Goal: Complete application form

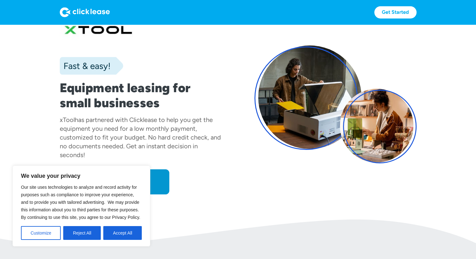
scroll to position [23, 0]
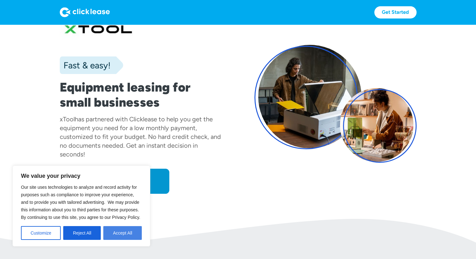
click at [124, 231] on button "Accept All" at bounding box center [122, 233] width 39 height 14
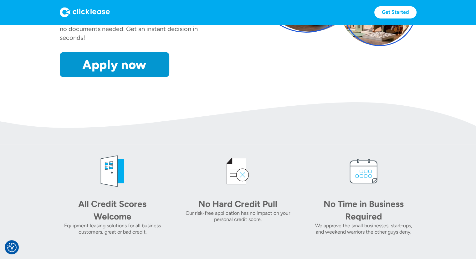
scroll to position [66, 0]
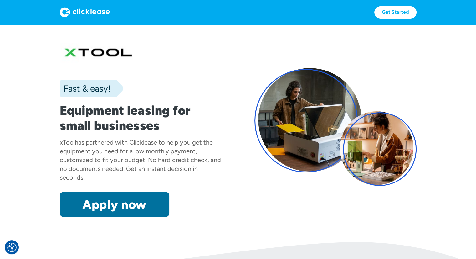
click at [109, 198] on link "Apply now" at bounding box center [115, 204] width 110 height 25
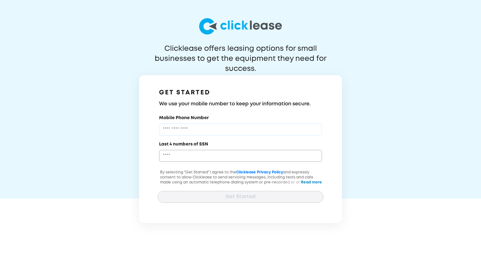
click at [199, 131] on input "Mobile Phone Number" at bounding box center [240, 129] width 163 height 12
type input "**********"
click at [177, 158] on input "Last 4 numbers of SSN" at bounding box center [240, 156] width 163 height 12
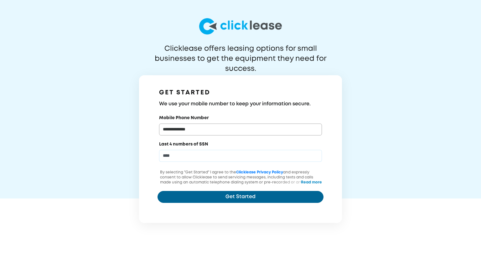
type input "****"
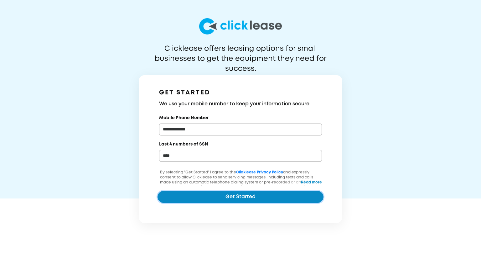
click at [236, 196] on button "Get Started" at bounding box center [240, 197] width 166 height 12
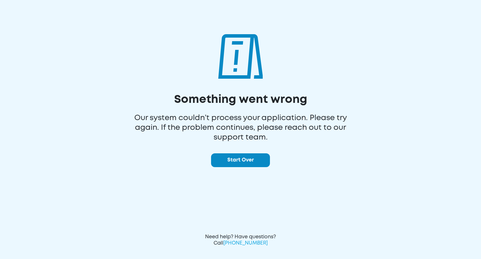
click at [240, 162] on button "Start Over" at bounding box center [240, 160] width 59 height 14
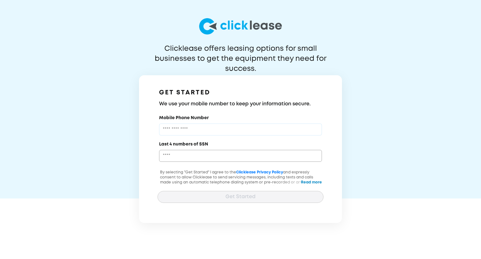
click at [180, 132] on input "Mobile Phone Number" at bounding box center [240, 129] width 163 height 12
type input "**********"
click at [175, 159] on input "Last 4 numbers of SSN" at bounding box center [240, 156] width 163 height 12
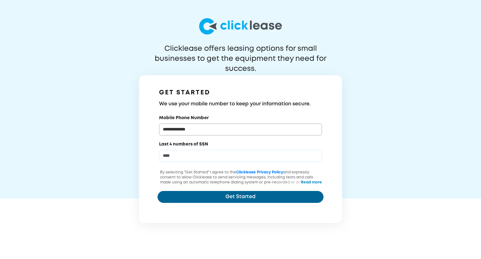
type input "****"
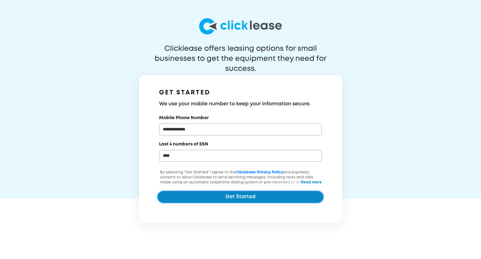
click at [242, 195] on button "Get Started" at bounding box center [240, 197] width 166 height 12
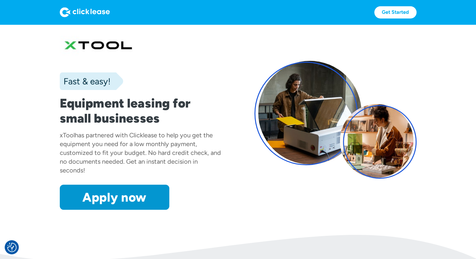
scroll to position [6, 0]
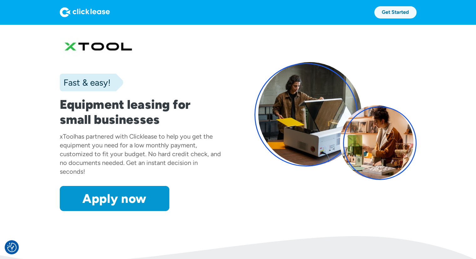
click at [395, 13] on link "Get Started" at bounding box center [395, 12] width 42 height 12
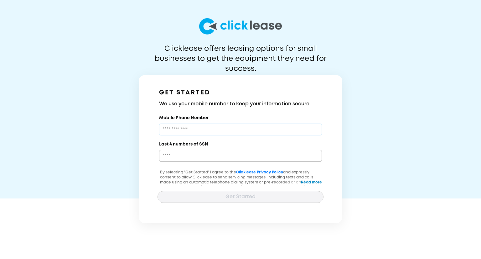
click at [207, 126] on input "Mobile Phone Number" at bounding box center [240, 129] width 163 height 12
type input "**********"
click at [183, 152] on input "Last 4 numbers of SSN" at bounding box center [240, 156] width 163 height 12
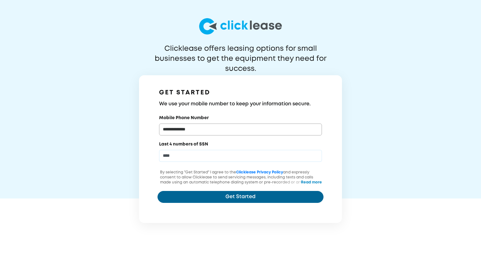
type input "****"
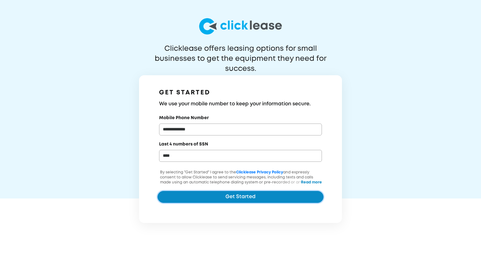
click at [238, 197] on button "Get Started" at bounding box center [240, 197] width 166 height 12
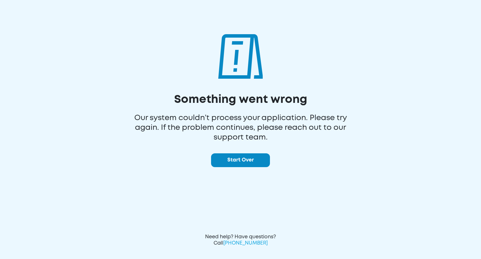
click at [246, 160] on button "Start Over" at bounding box center [240, 160] width 59 height 14
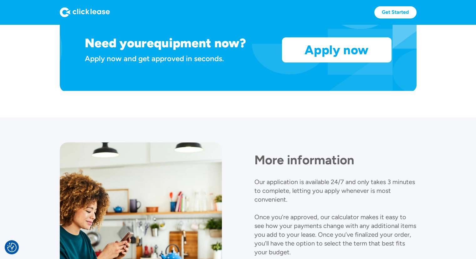
scroll to position [549, 0]
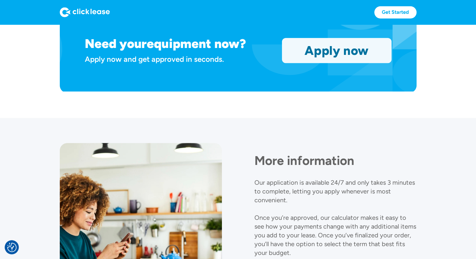
click at [328, 54] on link "Apply now" at bounding box center [336, 50] width 109 height 24
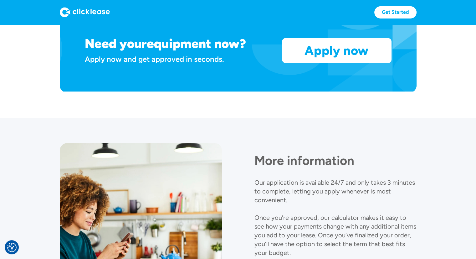
scroll to position [674, 0]
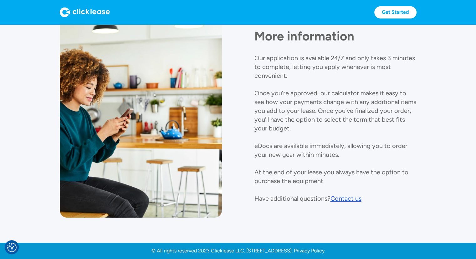
click at [345, 198] on div "Contact us" at bounding box center [346, 198] width 31 height 8
click at [260, 228] on section "More information Our application is available 24/7 and only takes 3 minutes to …" at bounding box center [238, 117] width 476 height 249
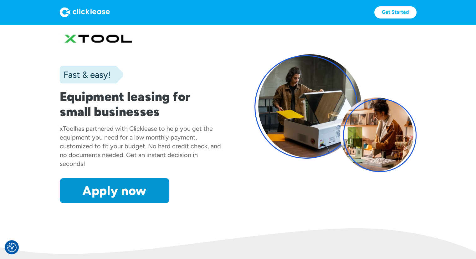
scroll to position [0, 0]
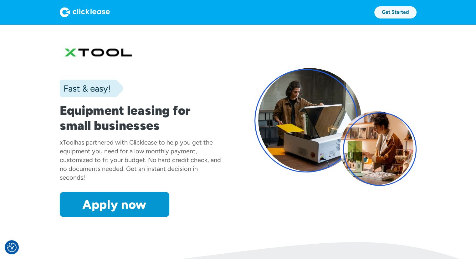
click at [388, 12] on link "Get Started" at bounding box center [395, 12] width 42 height 12
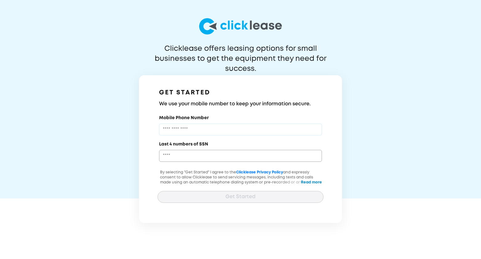
click at [201, 128] on input "Mobile Phone Number" at bounding box center [240, 129] width 163 height 12
type input "**********"
click at [196, 153] on input "Last 4 numbers of SSN" at bounding box center [240, 156] width 163 height 12
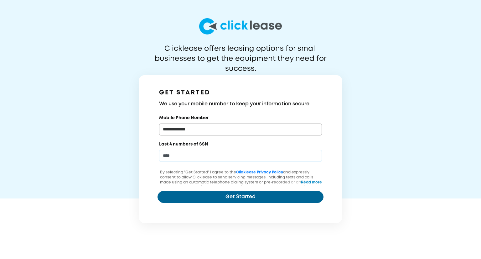
type input "****"
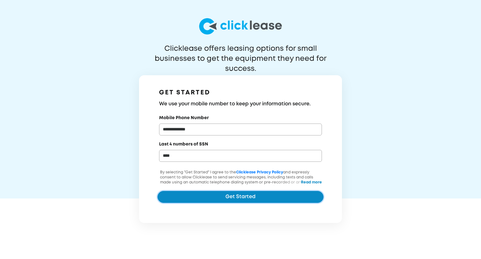
click at [241, 197] on button "Get Started" at bounding box center [240, 197] width 166 height 12
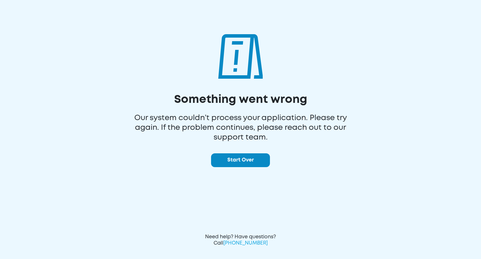
click at [254, 247] on div "Something went wrong Our system couldn’t process your application. Please try a…" at bounding box center [240, 129] width 481 height 259
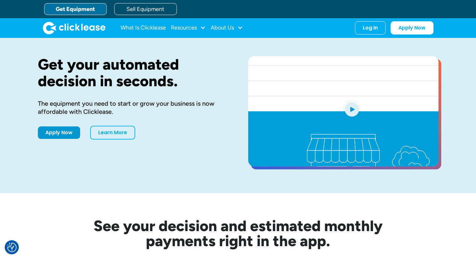
scroll to position [7, 0]
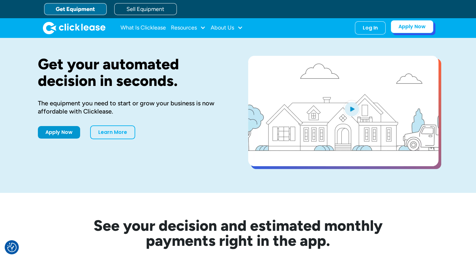
click at [409, 28] on link "Apply Now" at bounding box center [412, 26] width 43 height 13
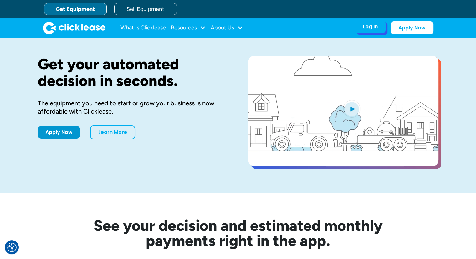
click at [372, 30] on div "Log In Account login I use Clicklease to get my equipment Partner Portal I offe…" at bounding box center [370, 26] width 31 height 13
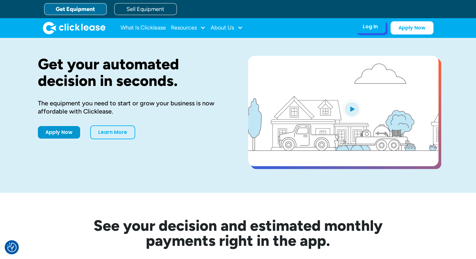
click at [370, 28] on div "Log In" at bounding box center [370, 26] width 15 height 6
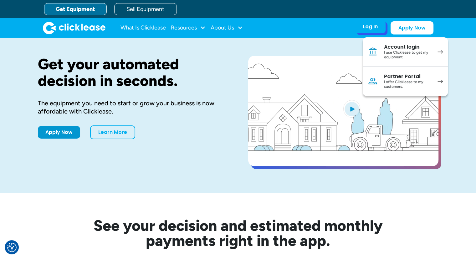
click at [397, 54] on div "I use Clicklease to get my equipment" at bounding box center [407, 55] width 47 height 10
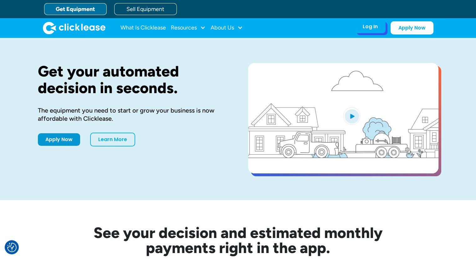
click at [365, 27] on div "Log In" at bounding box center [370, 26] width 15 height 6
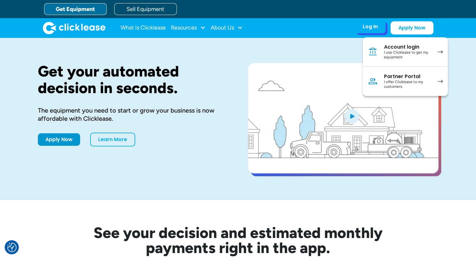
click at [389, 79] on div "Partner Portal" at bounding box center [407, 76] width 47 height 6
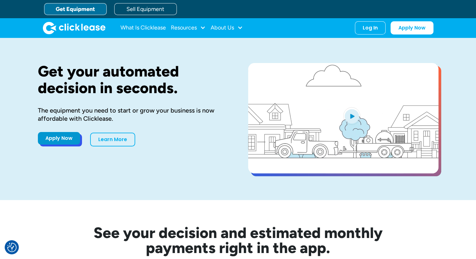
click at [63, 141] on link "Apply Now" at bounding box center [59, 138] width 42 height 13
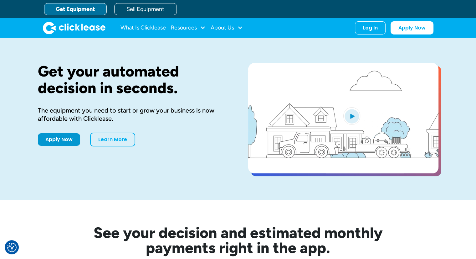
click at [302, 52] on div "Get your automated decision in seconds. The equipment you need to start or grow…" at bounding box center [238, 119] width 401 height 162
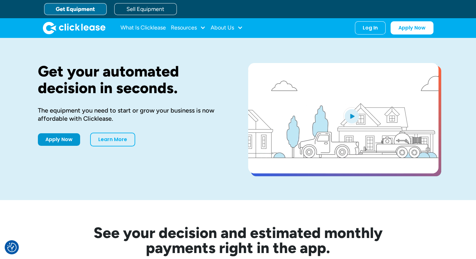
click at [63, 10] on link "Get Equipment" at bounding box center [75, 9] width 63 height 12
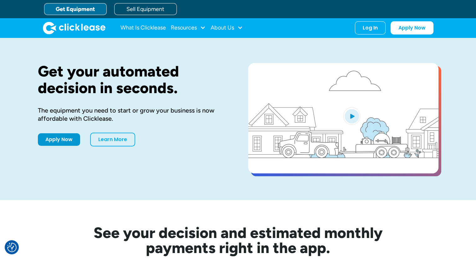
click at [65, 8] on link "Get Equipment" at bounding box center [75, 9] width 63 height 12
click at [71, 10] on link "Get Equipment" at bounding box center [75, 9] width 63 height 12
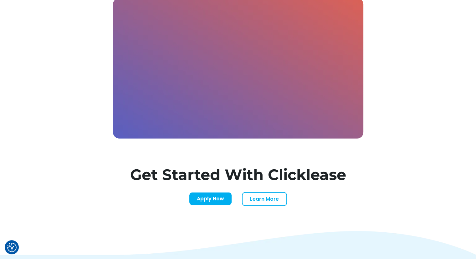
scroll to position [1853, 0]
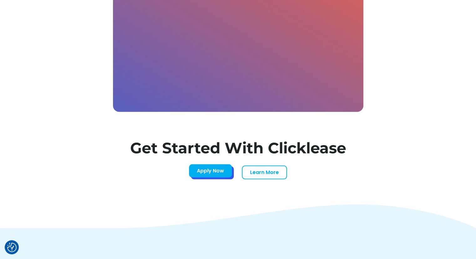
click at [210, 172] on link "Apply Now" at bounding box center [210, 170] width 43 height 13
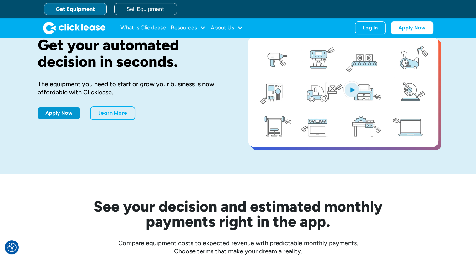
scroll to position [26, 0]
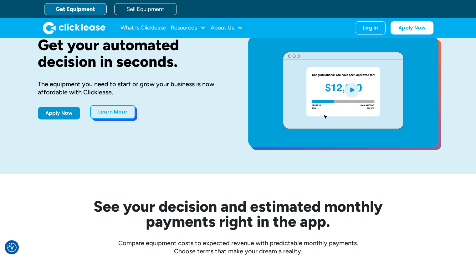
click at [115, 112] on link "Learn More" at bounding box center [112, 112] width 45 height 14
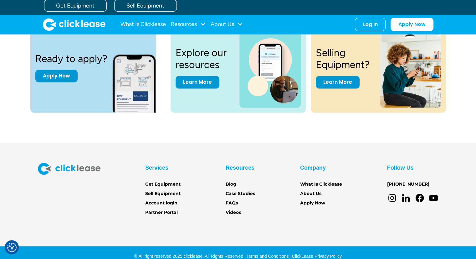
scroll to position [844, 0]
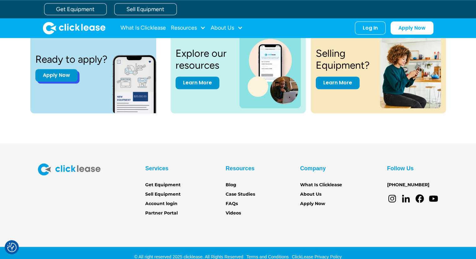
click at [57, 74] on link "Apply Now" at bounding box center [56, 75] width 42 height 13
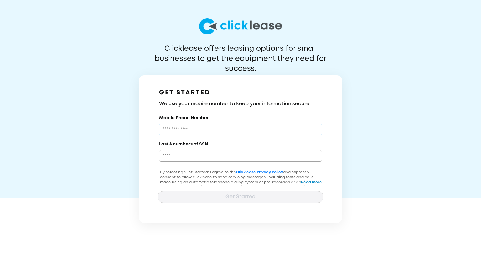
click at [175, 131] on input "Mobile Phone Number" at bounding box center [240, 129] width 163 height 12
type input "**********"
click at [215, 154] on input "Last 4 numbers of SSN" at bounding box center [240, 156] width 163 height 12
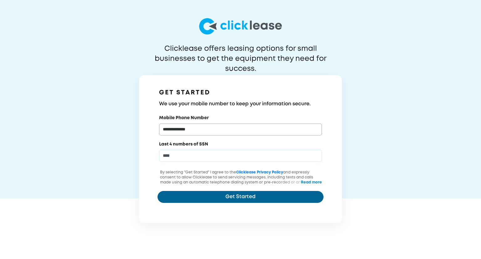
type input "****"
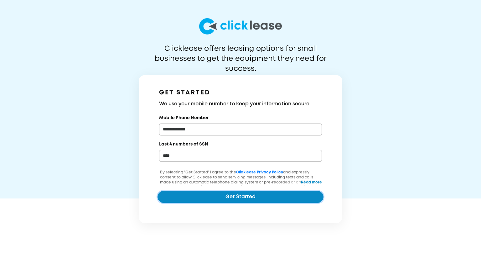
click at [243, 198] on button "Get Started" at bounding box center [240, 197] width 166 height 12
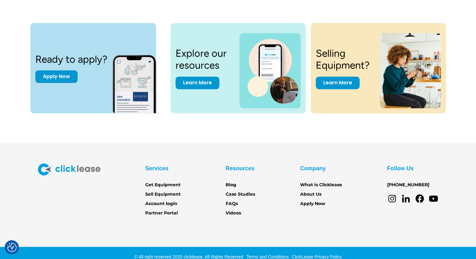
scroll to position [851, 0]
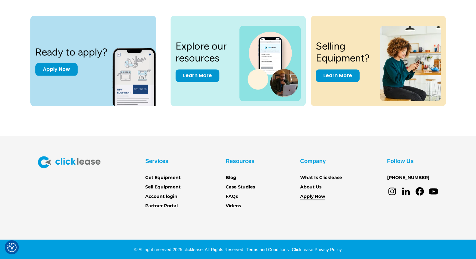
click at [312, 196] on link "Apply Now" at bounding box center [312, 196] width 25 height 7
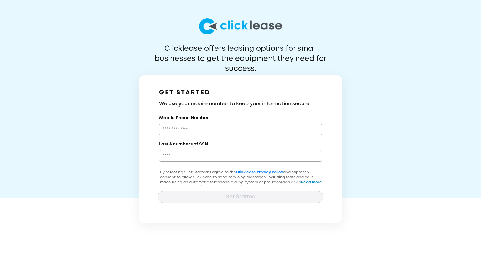
click at [311, 182] on div at bounding box center [240, 180] width 166 height 9
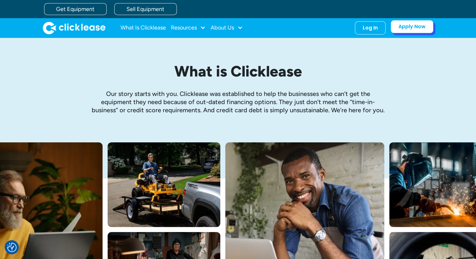
click at [405, 28] on link "Apply Now" at bounding box center [412, 26] width 43 height 13
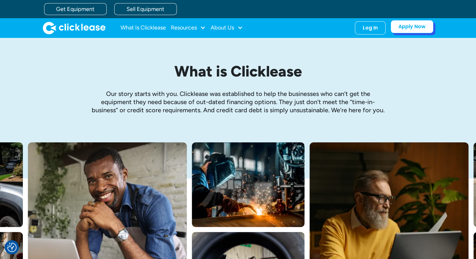
click at [410, 25] on link "Apply Now" at bounding box center [412, 26] width 43 height 13
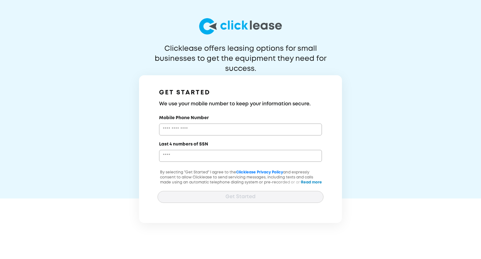
click at [370, 18] on div "Clicklease offers leasing options for small businesses to get the equipment the…" at bounding box center [240, 111] width 481 height 223
click at [172, 128] on input "Mobile Phone Number" at bounding box center [240, 129] width 163 height 12
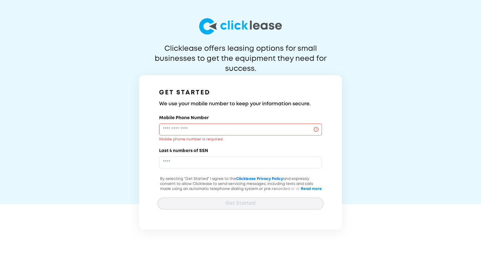
click at [198, 154] on div "Last 4 numbers of SSN" at bounding box center [240, 157] width 166 height 21
click at [179, 159] on input "Last 4 numbers of SSN" at bounding box center [240, 162] width 163 height 12
type input "****"
click at [181, 130] on input "Mobile Phone Number" at bounding box center [240, 129] width 163 height 12
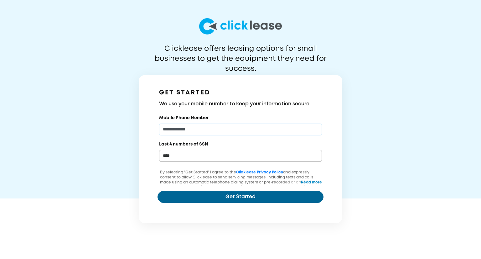
type input "**********"
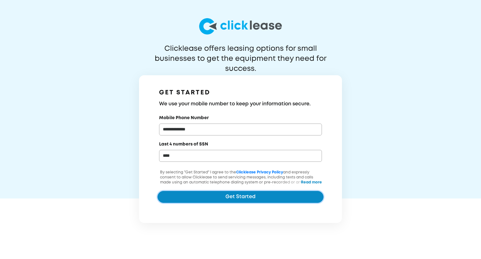
click at [238, 193] on button "Get Started" at bounding box center [240, 197] width 166 height 12
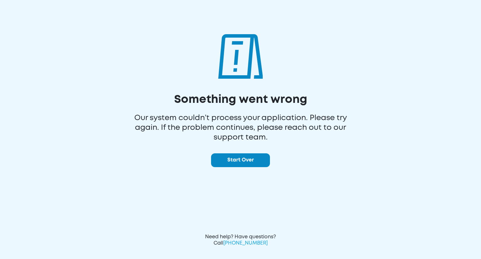
click at [250, 159] on button "Start Over" at bounding box center [240, 160] width 59 height 14
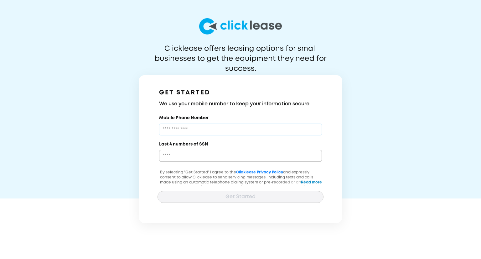
click at [193, 126] on input "Mobile Phone Number" at bounding box center [240, 129] width 163 height 12
